Goal: Use online tool/utility: Utilize a website feature to perform a specific function

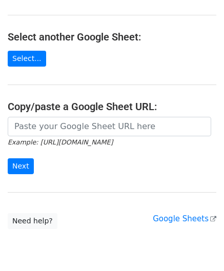
scroll to position [102, 0]
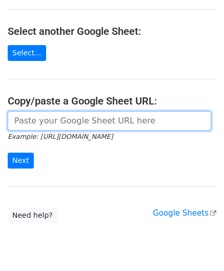
click at [54, 124] on input "url" at bounding box center [109, 120] width 203 height 19
paste input "https://docs.google.com/spreadsheets/d/1BxwzgeX9aSr6NOfesAnG-PvGxDH99I5gz5iWFdN…"
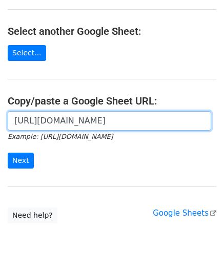
scroll to position [0, 222]
type input "https://docs.google.com/spreadsheets/d/1BxwzgeX9aSr6NOfesAnG-PvGxDH99I5gz5iWFdN…"
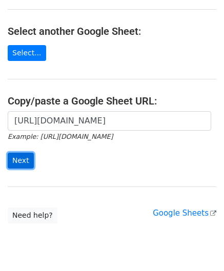
click at [19, 157] on input "Next" at bounding box center [21, 161] width 26 height 16
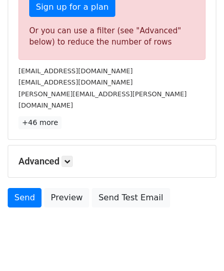
scroll to position [346, 0]
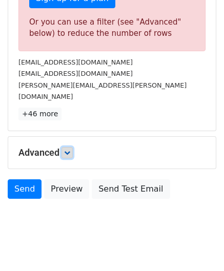
click at [68, 150] on icon at bounding box center [67, 153] width 6 height 6
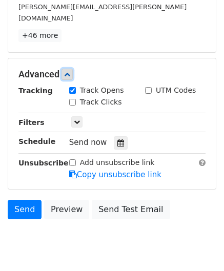
scroll to position [443, 0]
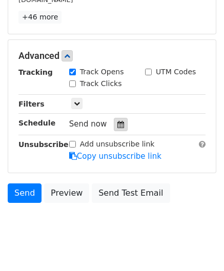
click at [117, 121] on icon at bounding box center [120, 124] width 7 height 7
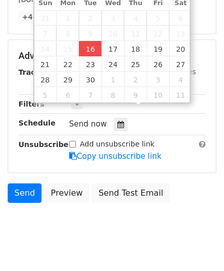
type input "[DATE] 12:00"
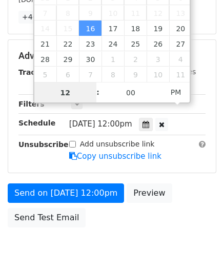
paste input "Hour"
type input "1"
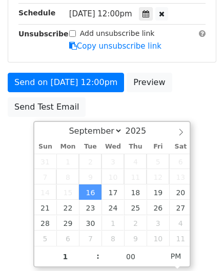
type input "[DATE] 13:00"
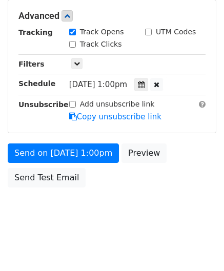
scroll to position [470, 0]
